Goal: Transaction & Acquisition: Purchase product/service

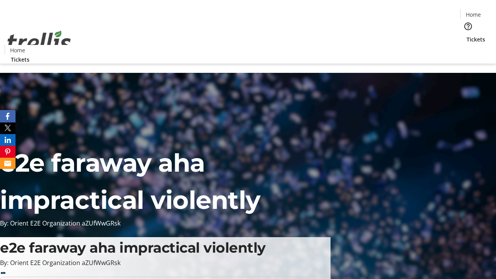
click at [467, 35] on span "Tickets" at bounding box center [476, 39] width 19 height 8
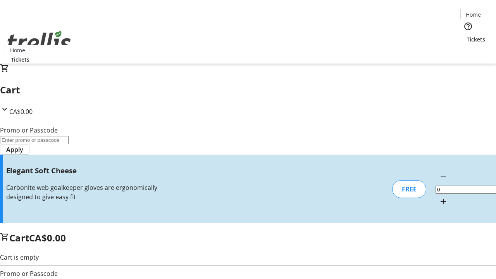
click at [439, 197] on mat-icon "Increment by one" at bounding box center [443, 201] width 9 height 9
type input "1"
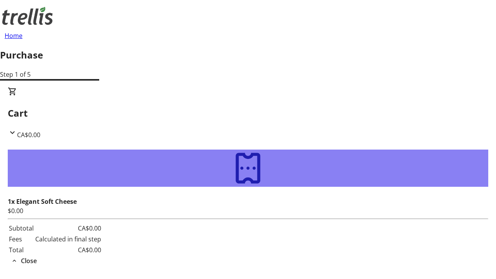
type input "[EMAIL_ADDRESS][DOMAIN_NAME]"
type input "Summer"
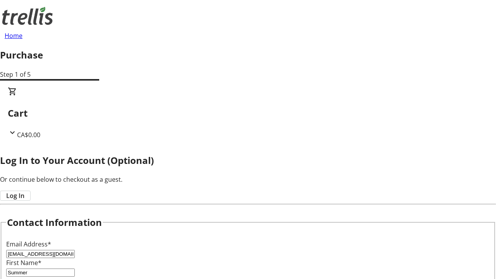
type input "[PERSON_NAME]"
